Goal: Find specific page/section: Find specific page/section

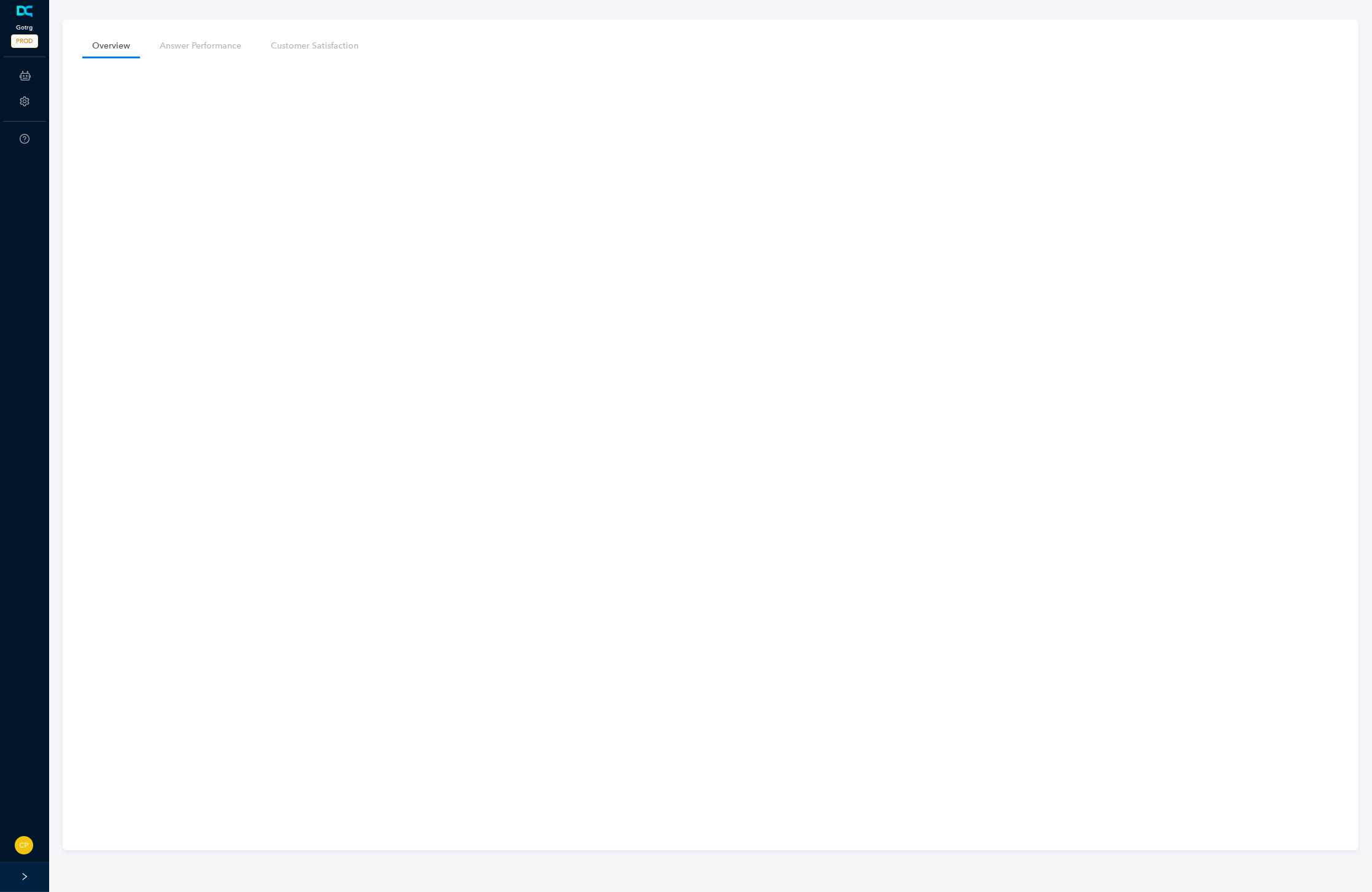
click at [28, 17] on link at bounding box center [25, 12] width 20 height 12
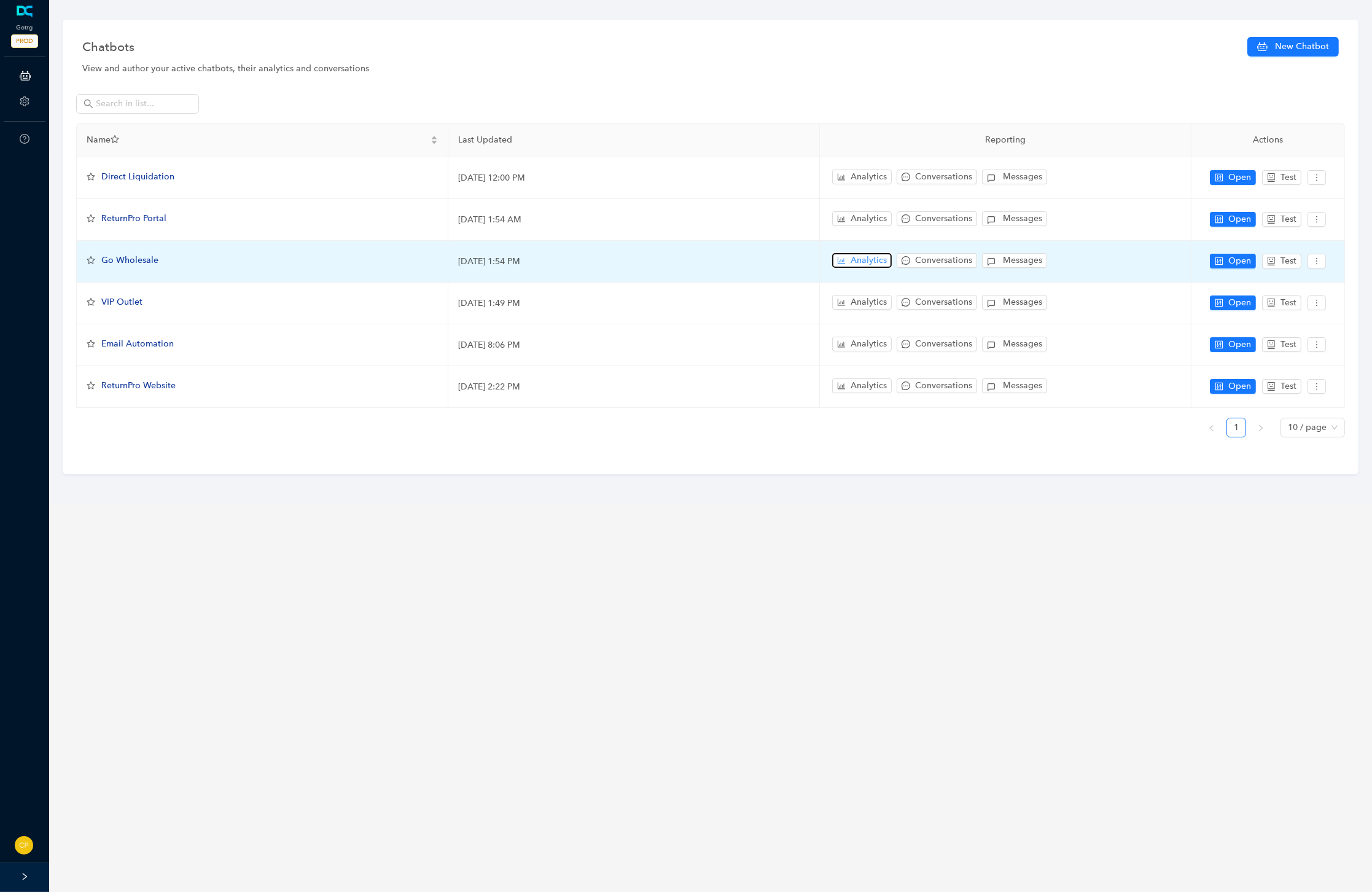
click at [853, 254] on span "Analytics" at bounding box center [869, 260] width 36 height 13
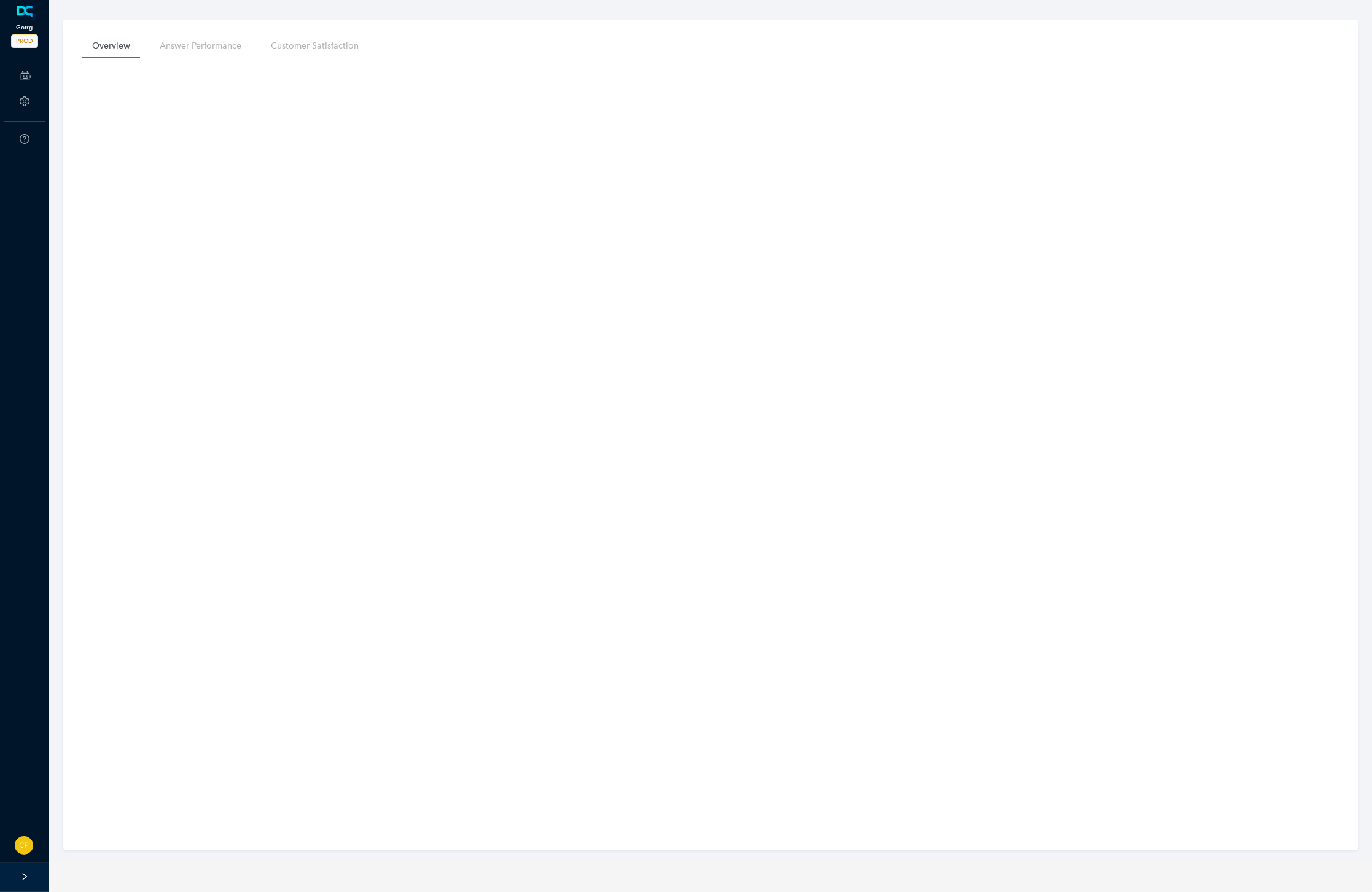
click at [25, 18] on link at bounding box center [25, 12] width 20 height 12
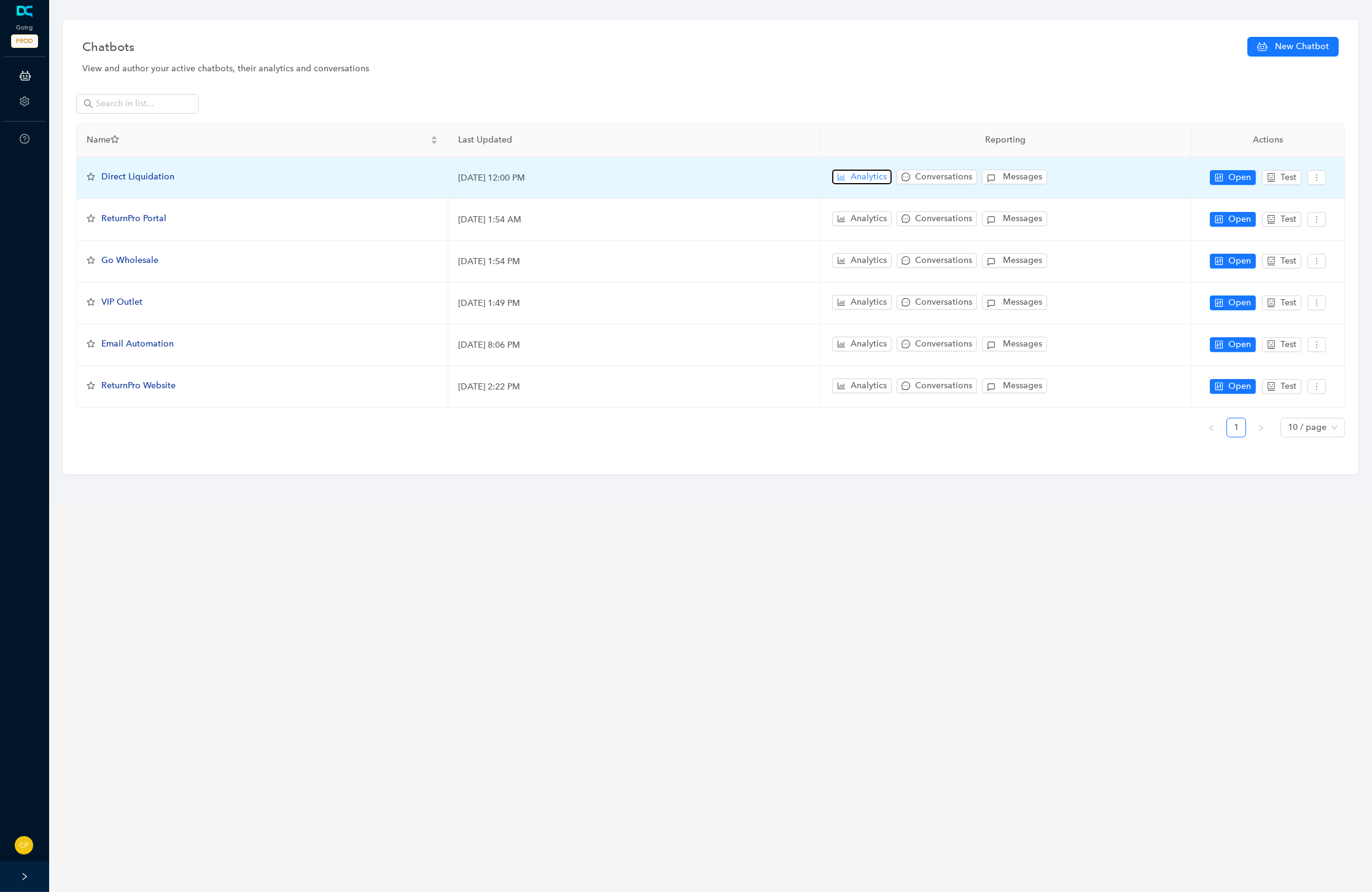
click at [863, 177] on span "Analytics" at bounding box center [869, 177] width 36 height 13
